Goal: Task Accomplishment & Management: Manage account settings

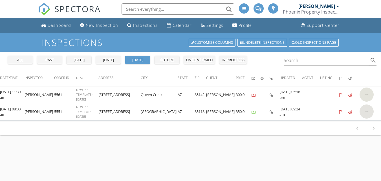
click at [113, 61] on div "[DATE]" at bounding box center [108, 60] width 20 height 6
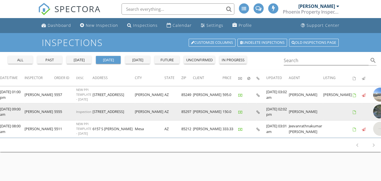
click at [373, 113] on img at bounding box center [380, 111] width 14 height 14
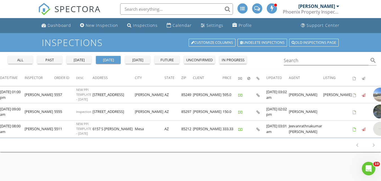
click at [135, 59] on div "tomorrow" at bounding box center [138, 60] width 20 height 6
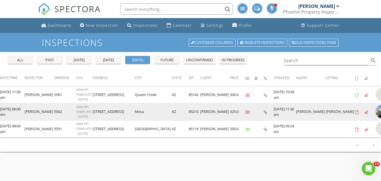
click at [376, 111] on img at bounding box center [383, 111] width 14 height 14
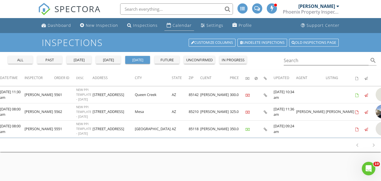
click at [171, 29] on link "Calendar" at bounding box center [180, 25] width 30 height 10
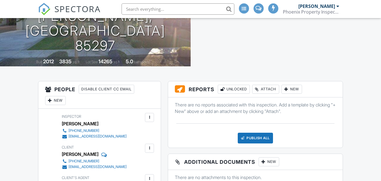
click at [258, 87] on div at bounding box center [257, 89] width 6 height 6
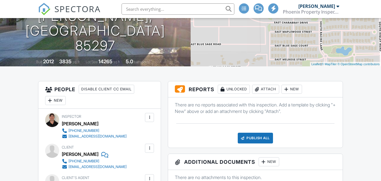
click at [268, 88] on div "Attach" at bounding box center [265, 89] width 27 height 9
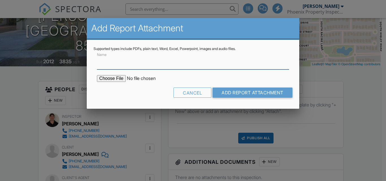
click at [189, 68] on input "Name" at bounding box center [193, 63] width 192 height 14
type input "Repair Validation"
click at [115, 81] on input "file" at bounding box center [145, 78] width 96 height 7
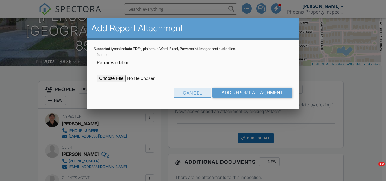
click at [196, 95] on div "Cancel" at bounding box center [192, 92] width 38 height 10
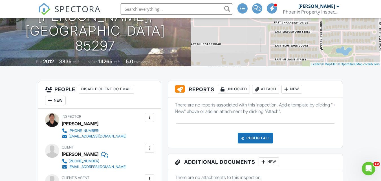
click at [258, 90] on div at bounding box center [257, 89] width 6 height 6
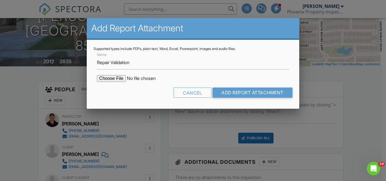
click at [119, 79] on input "file" at bounding box center [145, 78] width 96 height 7
type input "C:\fakepath\2859 E Los Altos Rd Repair Validation.pdf"
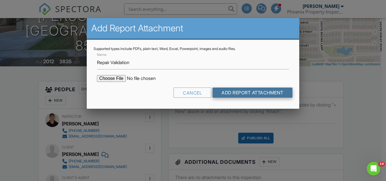
click at [225, 95] on input "Add Report Attachment" at bounding box center [252, 92] width 80 height 10
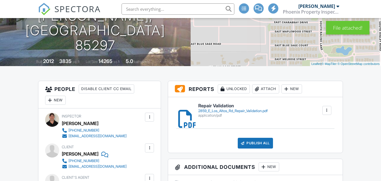
click at [263, 143] on div "Publish All" at bounding box center [255, 143] width 35 height 11
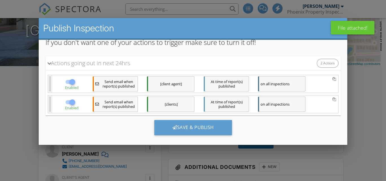
scroll to position [48, 0]
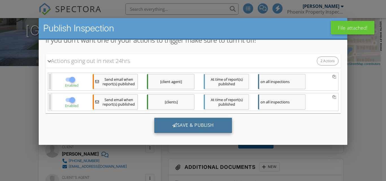
click at [209, 121] on div "Save & Publish" at bounding box center [193, 125] width 78 height 15
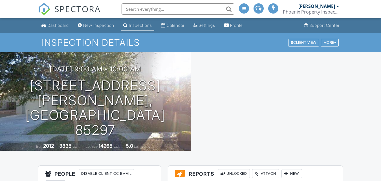
scroll to position [56, 0]
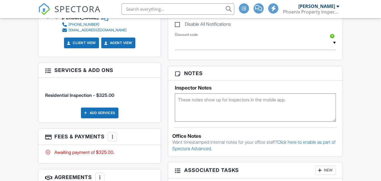
scroll to position [339, 0]
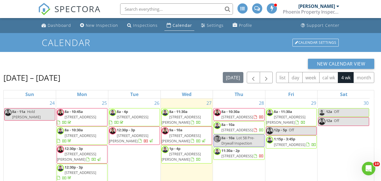
click at [198, 64] on div "New Calendar View" at bounding box center [188, 64] width 371 height 10
